Goal: Check status: Check status

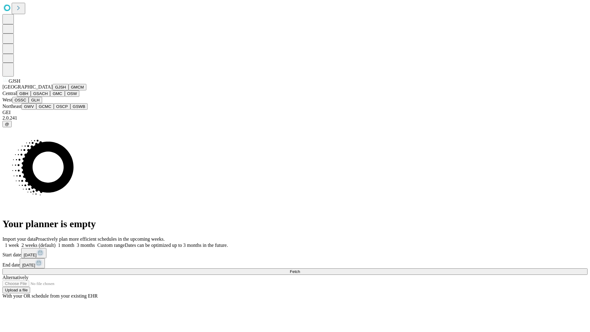
click at [53, 90] on button "GJSH" at bounding box center [61, 87] width 16 height 6
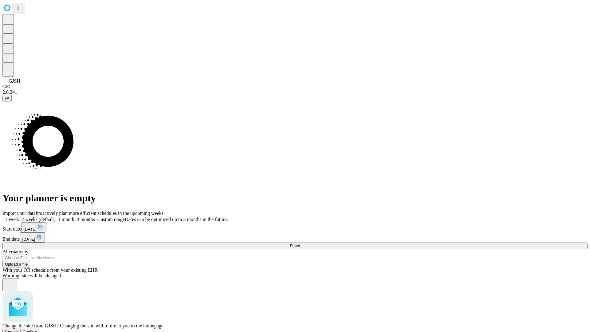
click at [37, 329] on span "Confirm" at bounding box center [30, 331] width 14 height 5
click at [74, 217] on label "1 month" at bounding box center [65, 219] width 19 height 5
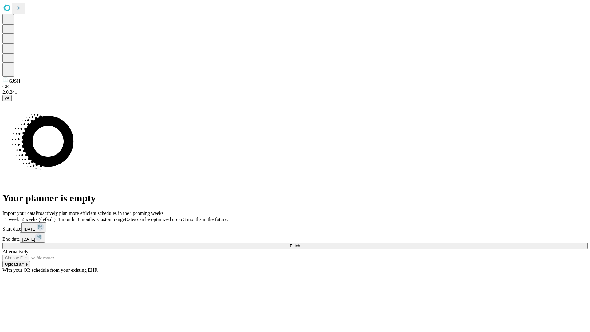
click at [300, 243] on span "Fetch" at bounding box center [295, 245] width 10 height 5
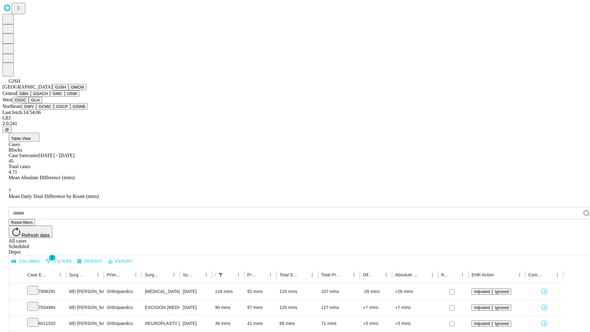
click at [69, 90] on button "GMCM" at bounding box center [78, 87] width 18 height 6
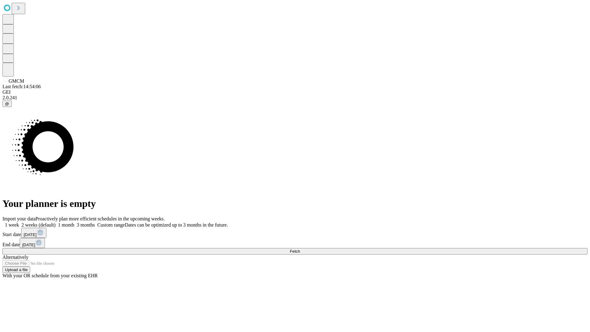
click at [74, 222] on label "1 month" at bounding box center [65, 224] width 19 height 5
click at [300, 249] on span "Fetch" at bounding box center [295, 251] width 10 height 5
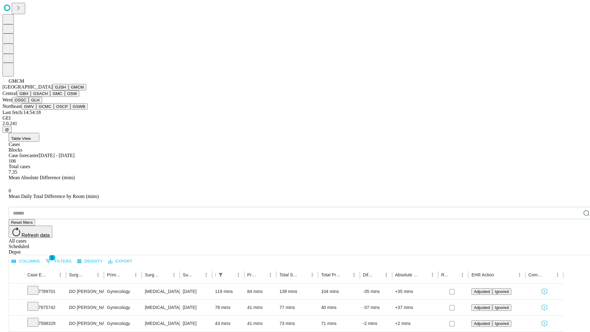
click at [31, 97] on button "GBH" at bounding box center [24, 93] width 14 height 6
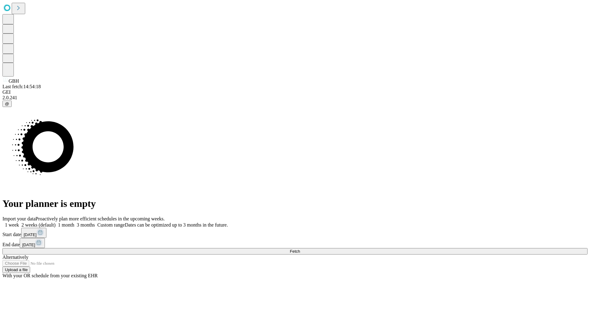
click at [74, 222] on label "1 month" at bounding box center [65, 224] width 19 height 5
click at [300, 249] on span "Fetch" at bounding box center [295, 251] width 10 height 5
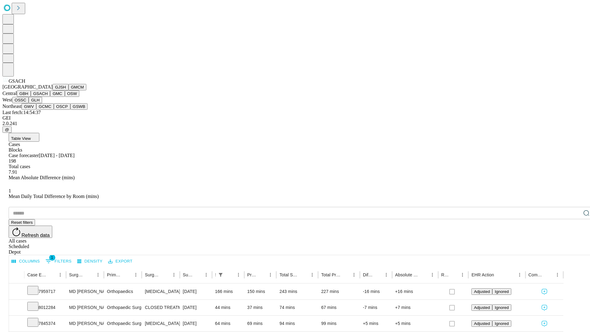
click at [50, 97] on button "GMC" at bounding box center [57, 93] width 14 height 6
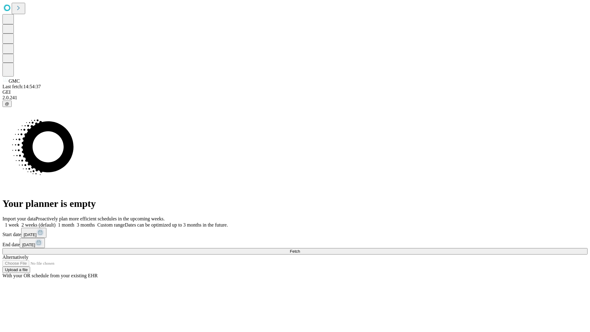
click at [74, 222] on label "1 month" at bounding box center [65, 224] width 19 height 5
click at [300, 249] on span "Fetch" at bounding box center [295, 251] width 10 height 5
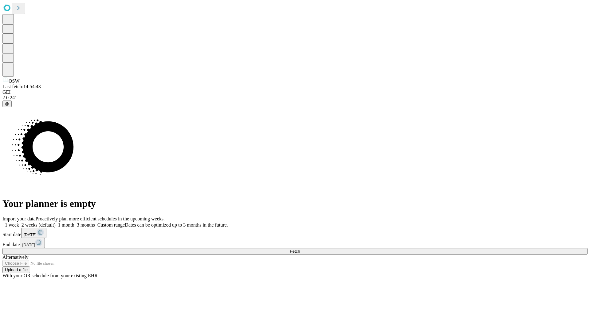
click at [74, 222] on label "1 month" at bounding box center [65, 224] width 19 height 5
click at [300, 249] on span "Fetch" at bounding box center [295, 251] width 10 height 5
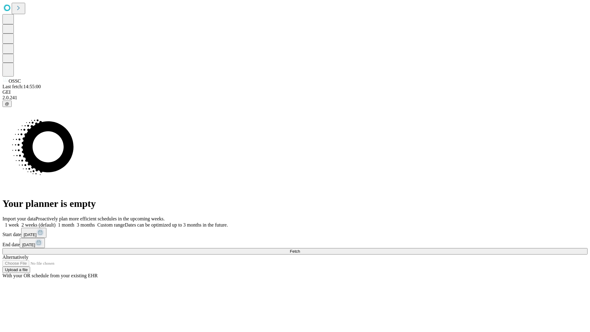
click at [74, 222] on label "1 month" at bounding box center [65, 224] width 19 height 5
click at [300, 249] on span "Fetch" at bounding box center [295, 251] width 10 height 5
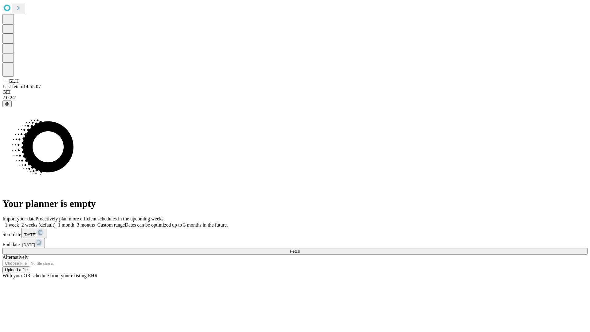
click at [300, 249] on span "Fetch" at bounding box center [295, 251] width 10 height 5
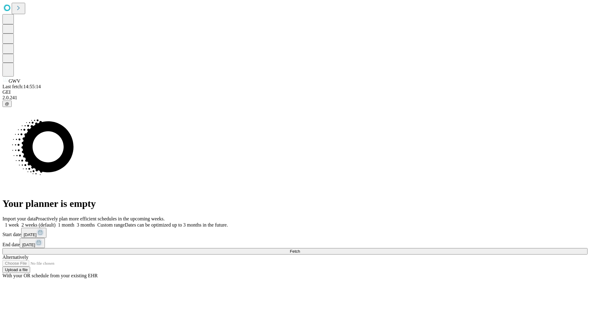
click at [74, 222] on label "1 month" at bounding box center [65, 224] width 19 height 5
click at [300, 249] on span "Fetch" at bounding box center [295, 251] width 10 height 5
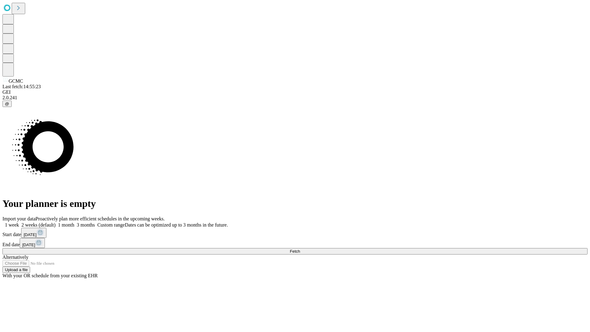
click at [74, 222] on label "1 month" at bounding box center [65, 224] width 19 height 5
click at [300, 249] on span "Fetch" at bounding box center [295, 251] width 10 height 5
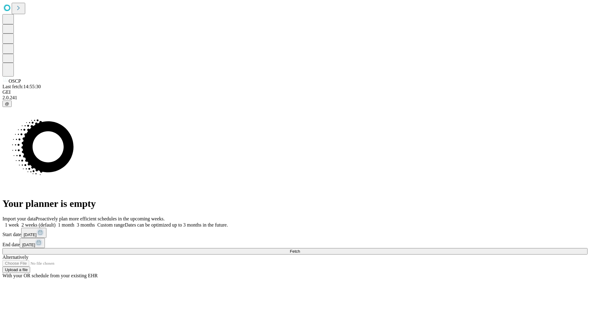
click at [300, 249] on span "Fetch" at bounding box center [295, 251] width 10 height 5
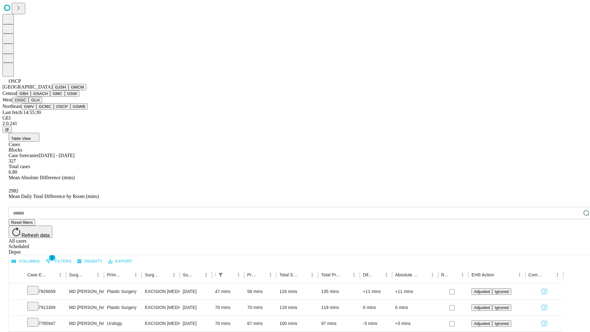
click at [70, 110] on button "GSWB" at bounding box center [79, 106] width 18 height 6
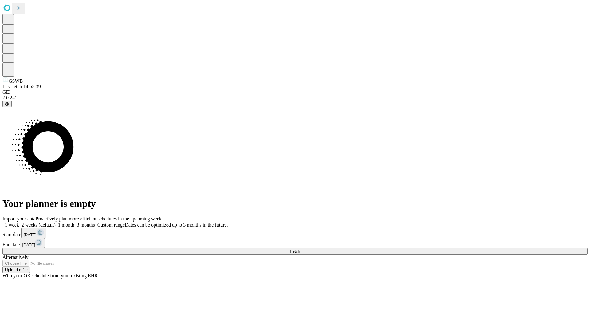
click at [74, 222] on label "1 month" at bounding box center [65, 224] width 19 height 5
click at [300, 249] on span "Fetch" at bounding box center [295, 251] width 10 height 5
